Goal: Information Seeking & Learning: Learn about a topic

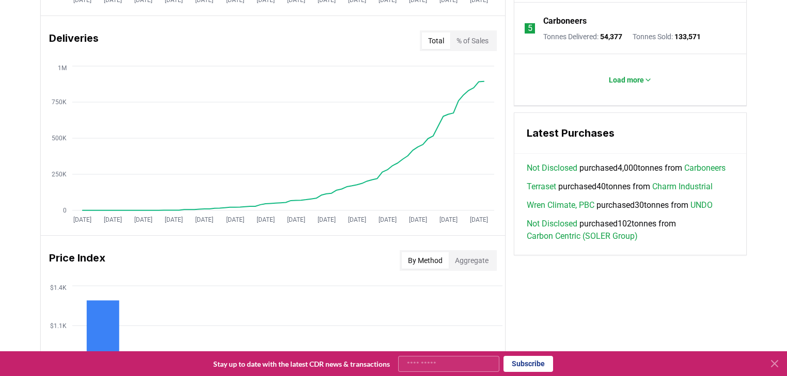
scroll to position [702, 0]
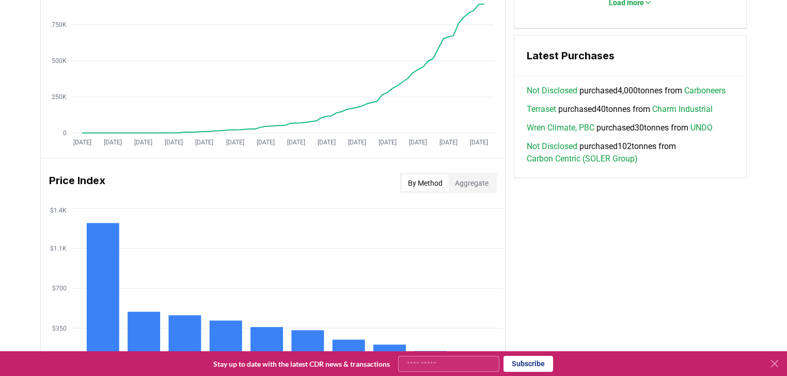
click at [467, 183] on button "Aggregate" at bounding box center [472, 183] width 46 height 17
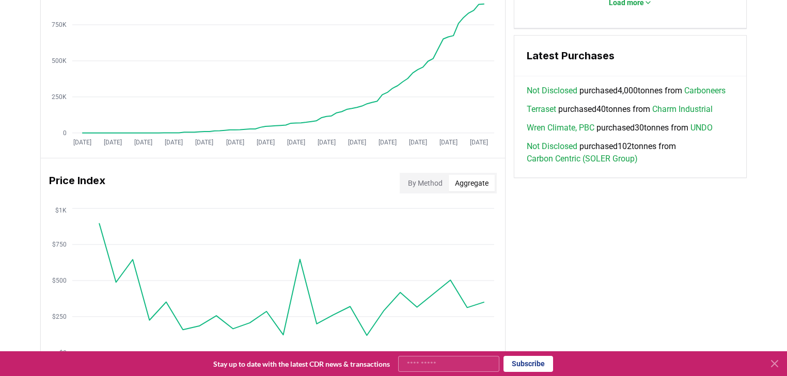
scroll to position [826, 0]
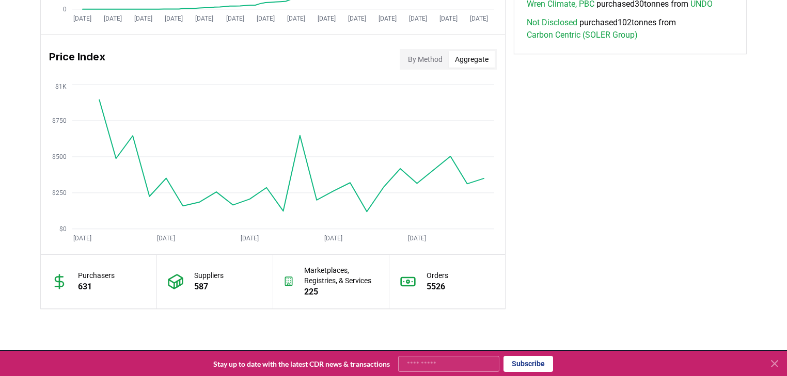
click at [81, 273] on p "Purchasers" at bounding box center [96, 276] width 37 height 10
click at [56, 279] on icon at bounding box center [59, 282] width 17 height 17
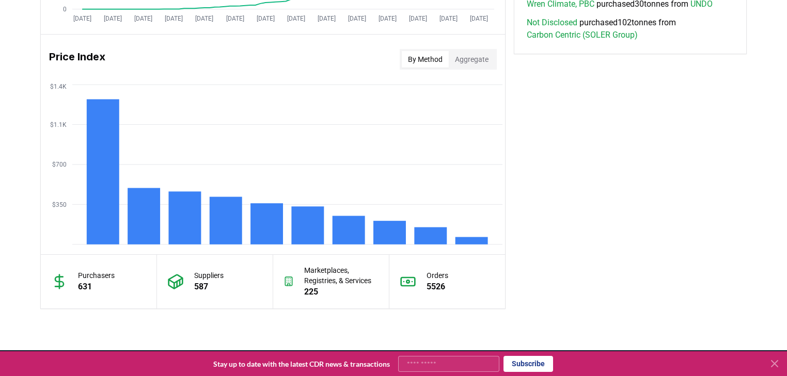
click at [430, 57] on button "By Method" at bounding box center [425, 59] width 47 height 17
click at [471, 60] on button "Aggregate" at bounding box center [472, 59] width 46 height 17
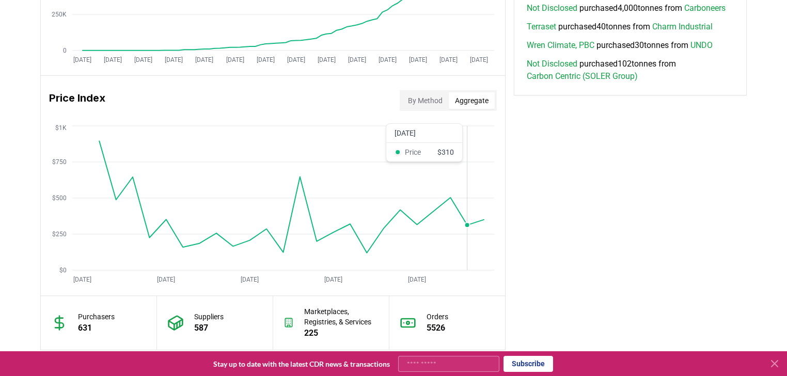
scroll to position [620, 0]
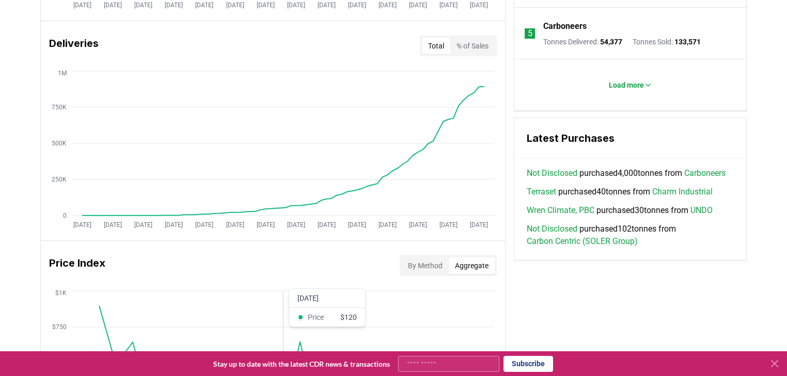
click at [283, 310] on icon "[DATE] [DATE] [DATE] [DATE] [DATE] $0 $250 $500 $750 $1K" at bounding box center [269, 371] width 456 height 165
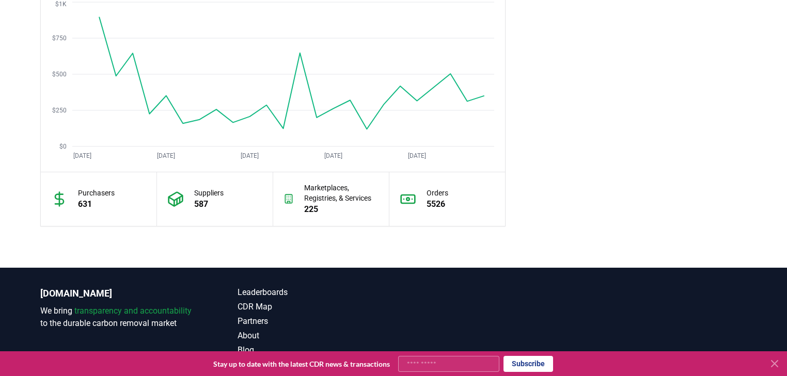
scroll to position [950, 0]
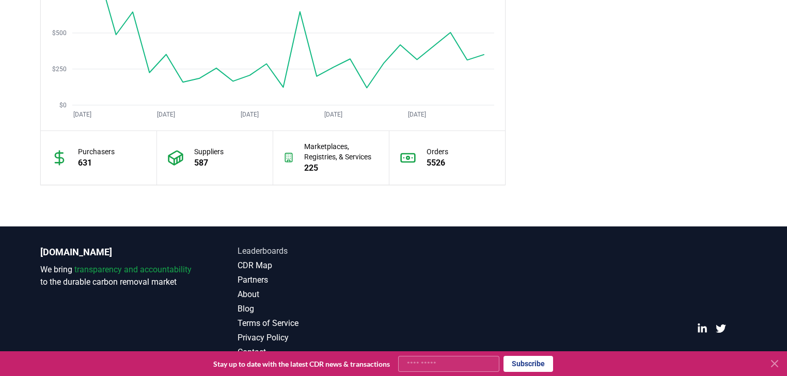
click at [268, 250] on link "Leaderboards" at bounding box center [316, 251] width 156 height 12
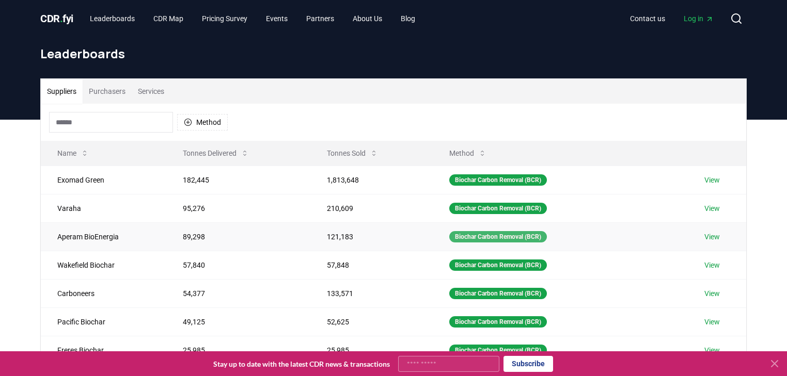
scroll to position [41, 0]
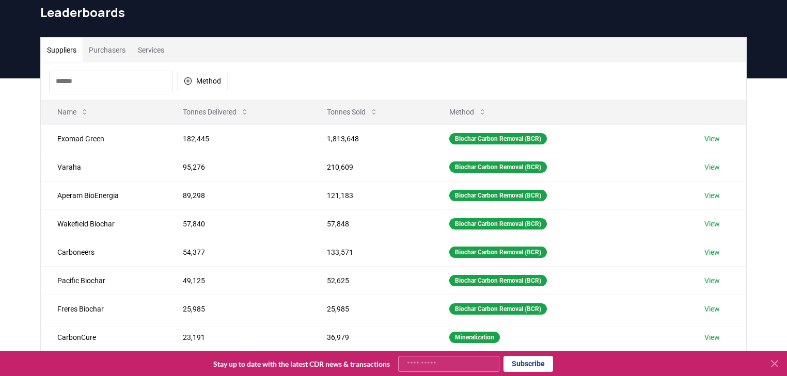
click at [116, 48] on button "Purchasers" at bounding box center [107, 50] width 49 height 25
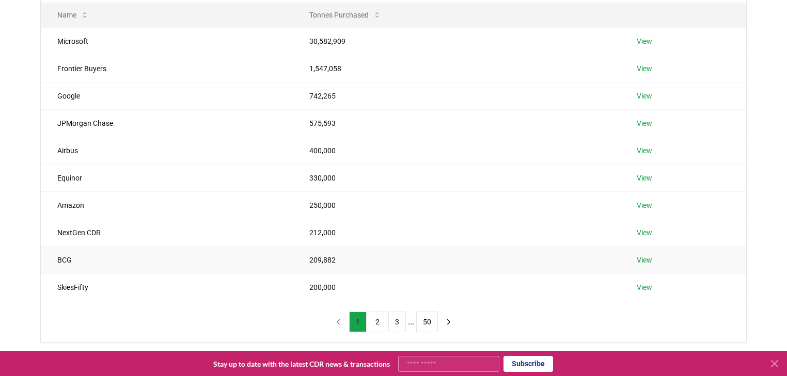
scroll to position [124, 0]
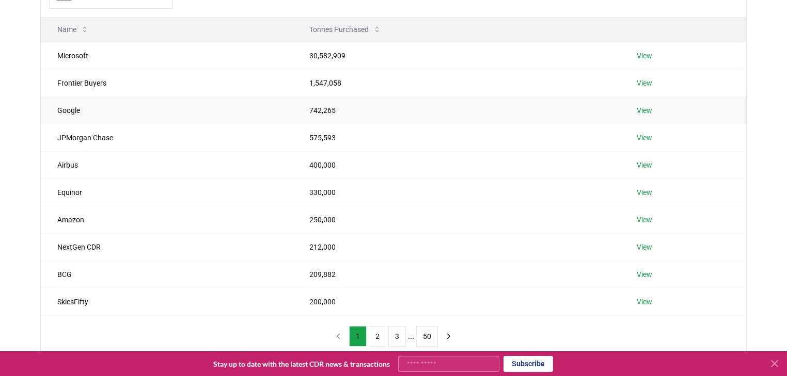
click at [646, 108] on link "View" at bounding box center [644, 110] width 15 height 10
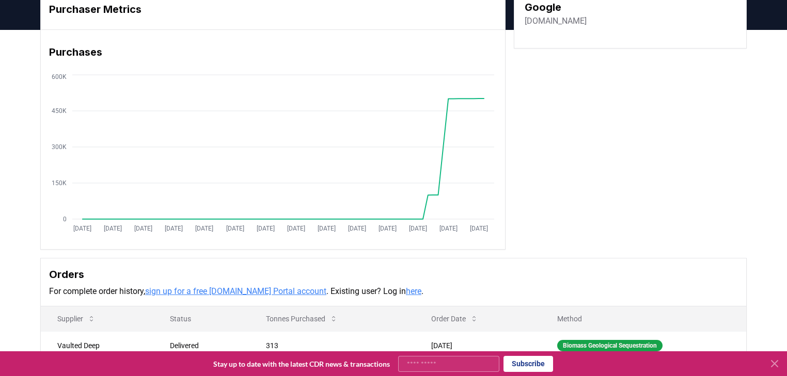
scroll to position [165, 0]
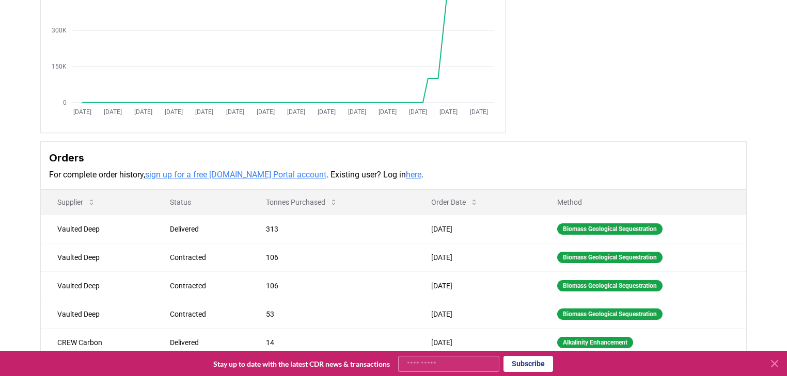
click at [406, 173] on link "here" at bounding box center [413, 175] width 15 height 10
